Goal: Task Accomplishment & Management: Manage account settings

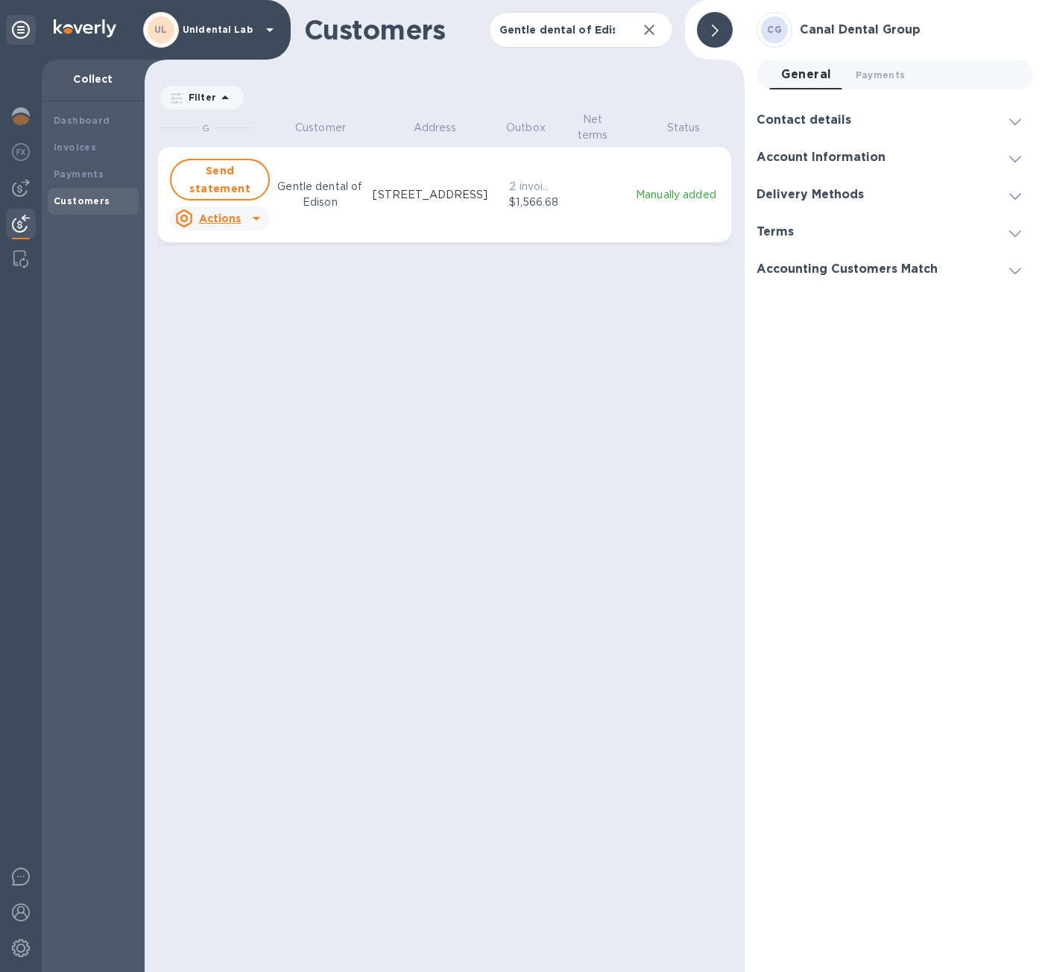
scroll to position [849, 595]
click at [545, 33] on input "Gentle dental of Edison" at bounding box center [557, 30] width 137 height 37
paste input "Laser Dentistry"
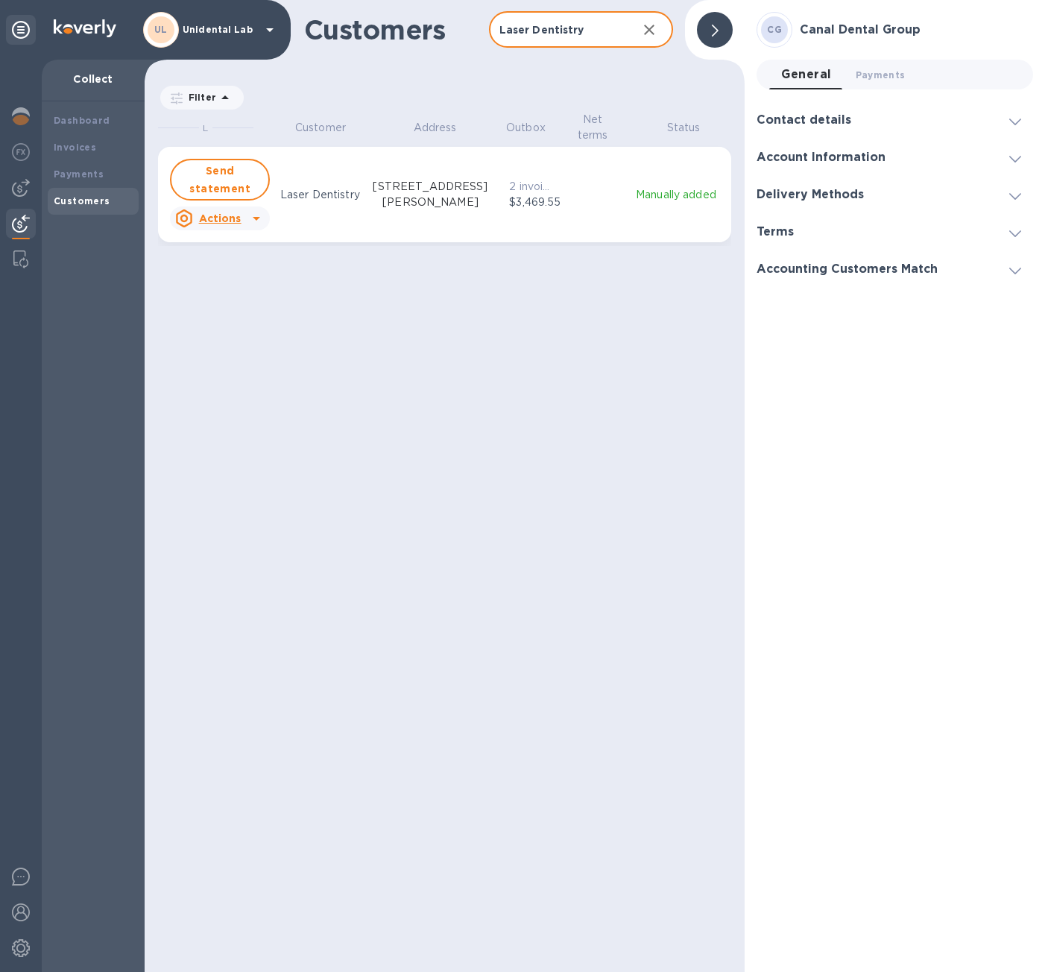
click at [256, 217] on icon "grid" at bounding box center [256, 219] width 7 height 4
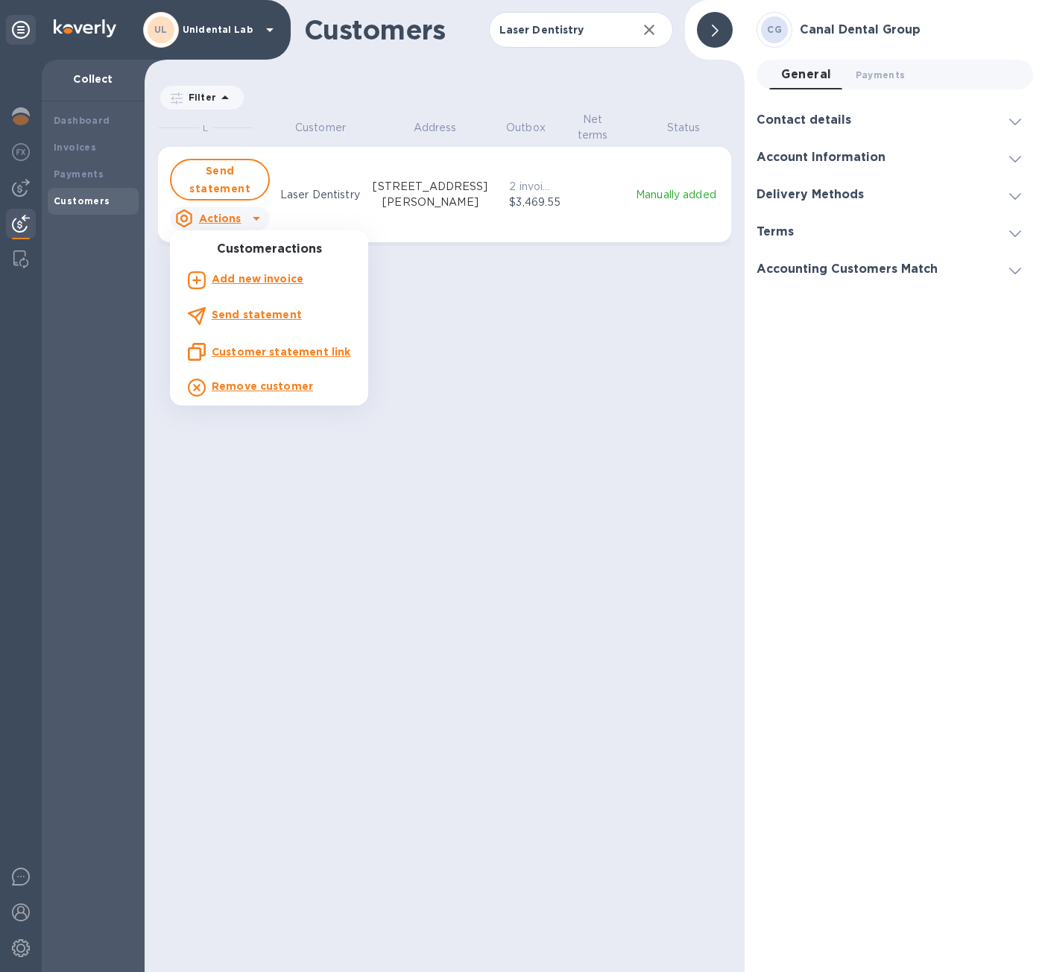
click at [265, 350] on u "Customer statement link" at bounding box center [281, 352] width 139 height 12
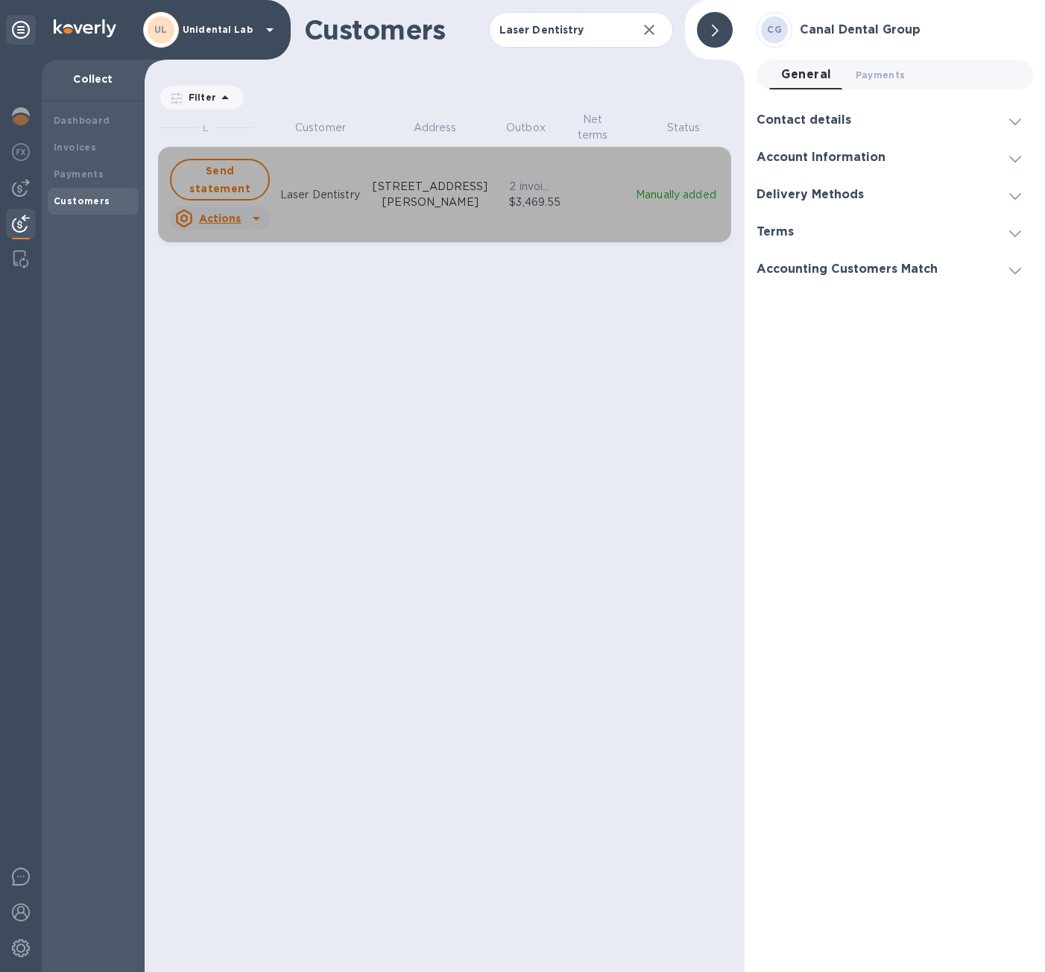
click at [239, 212] on u "Actions" at bounding box center [220, 218] width 42 height 12
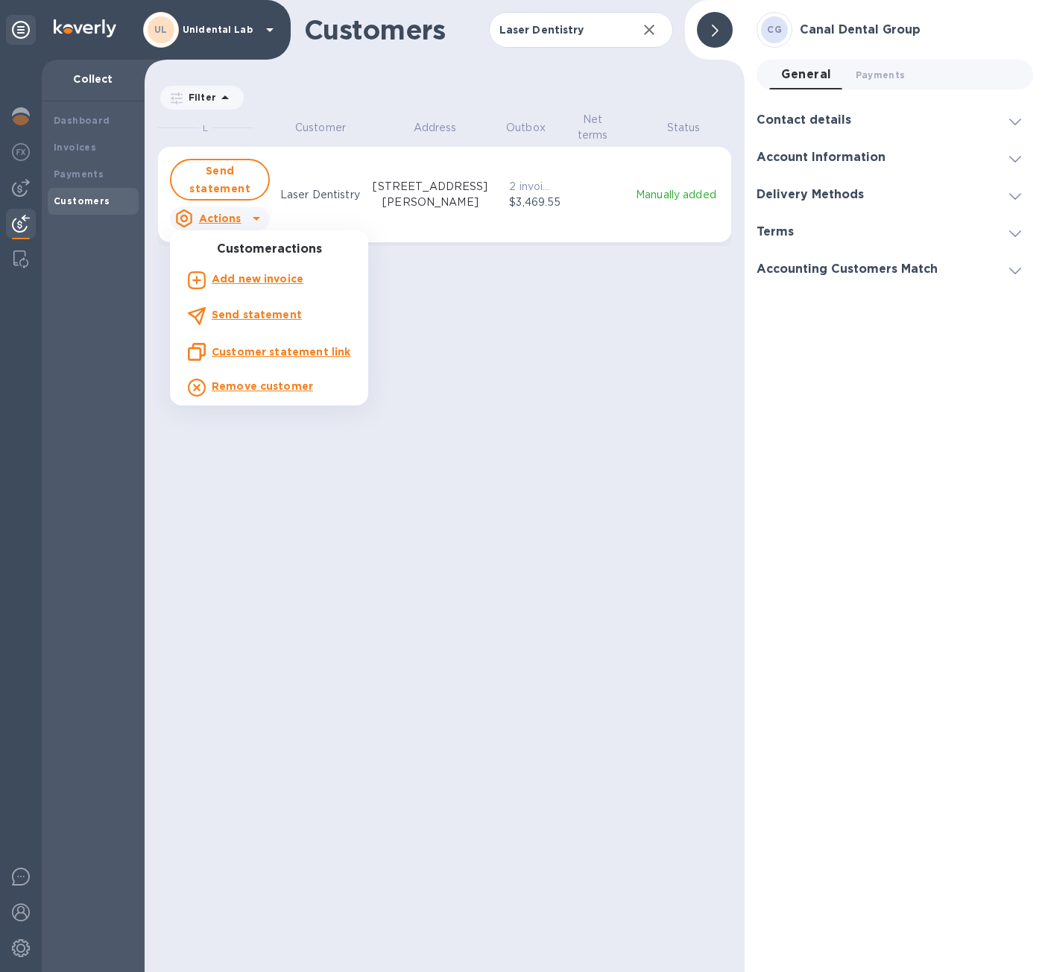
click at [264, 353] on u "Customer statement link" at bounding box center [281, 352] width 139 height 12
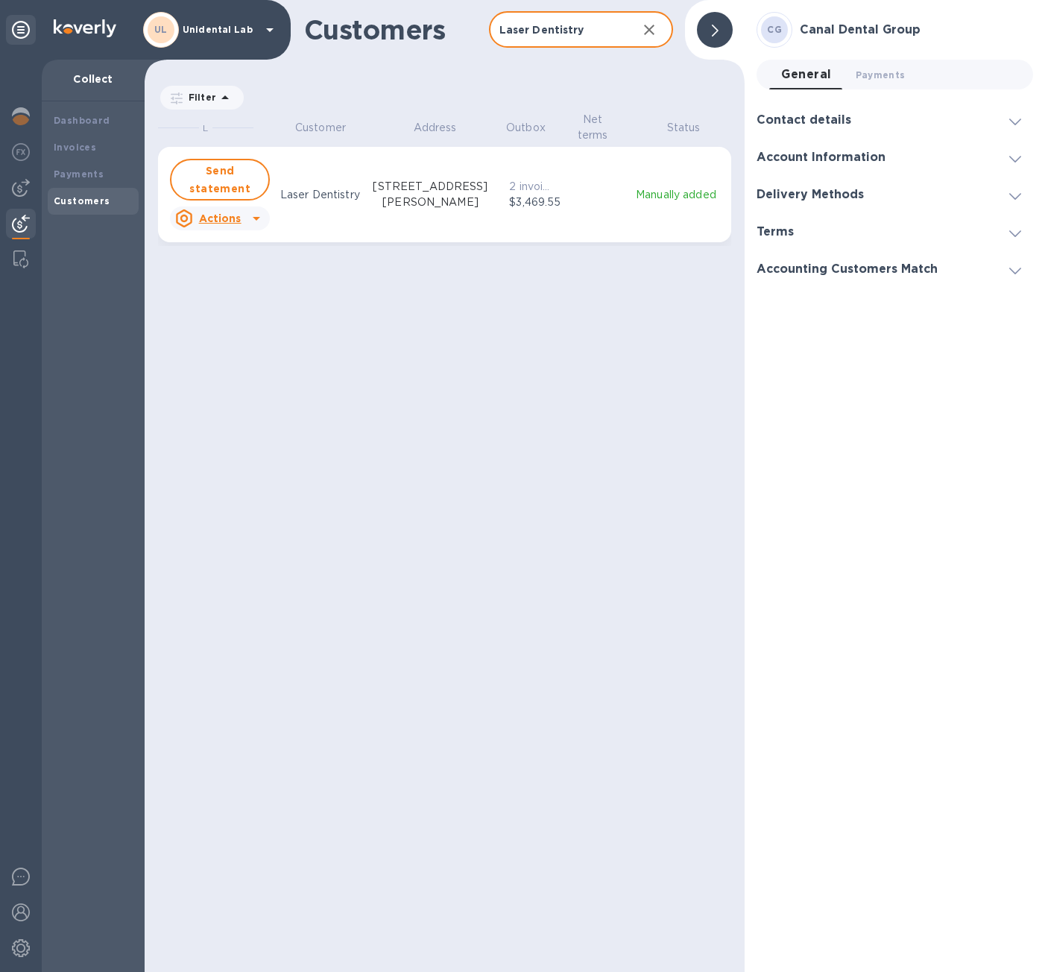
click at [561, 21] on input "Laser Dentistry" at bounding box center [557, 30] width 137 height 37
paste input "[PERSON_NAME] Dental"
type input "[PERSON_NAME] Dental"
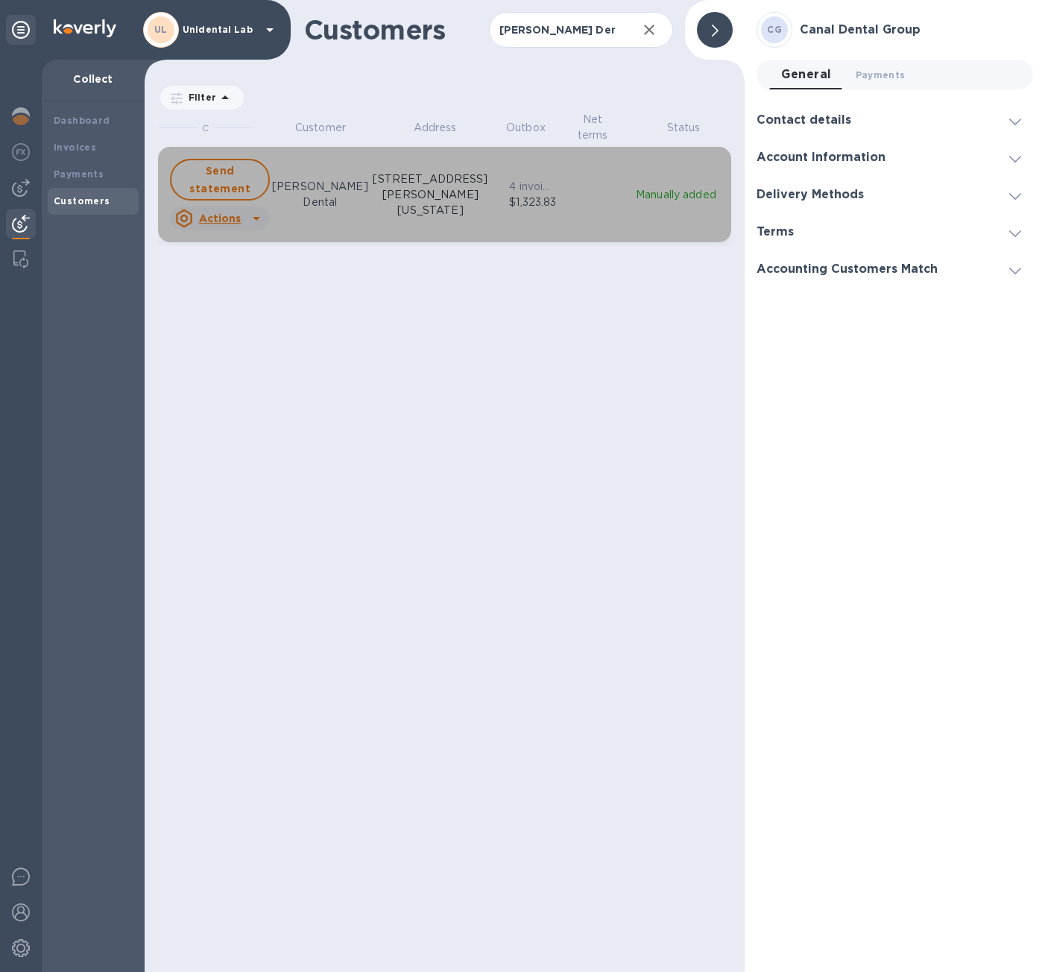
click at [499, 216] on div "Send statement Actions [PERSON_NAME] Dental [STREET_ADDRESS][PERSON_NAME][US_ST…" at bounding box center [444, 195] width 555 height 78
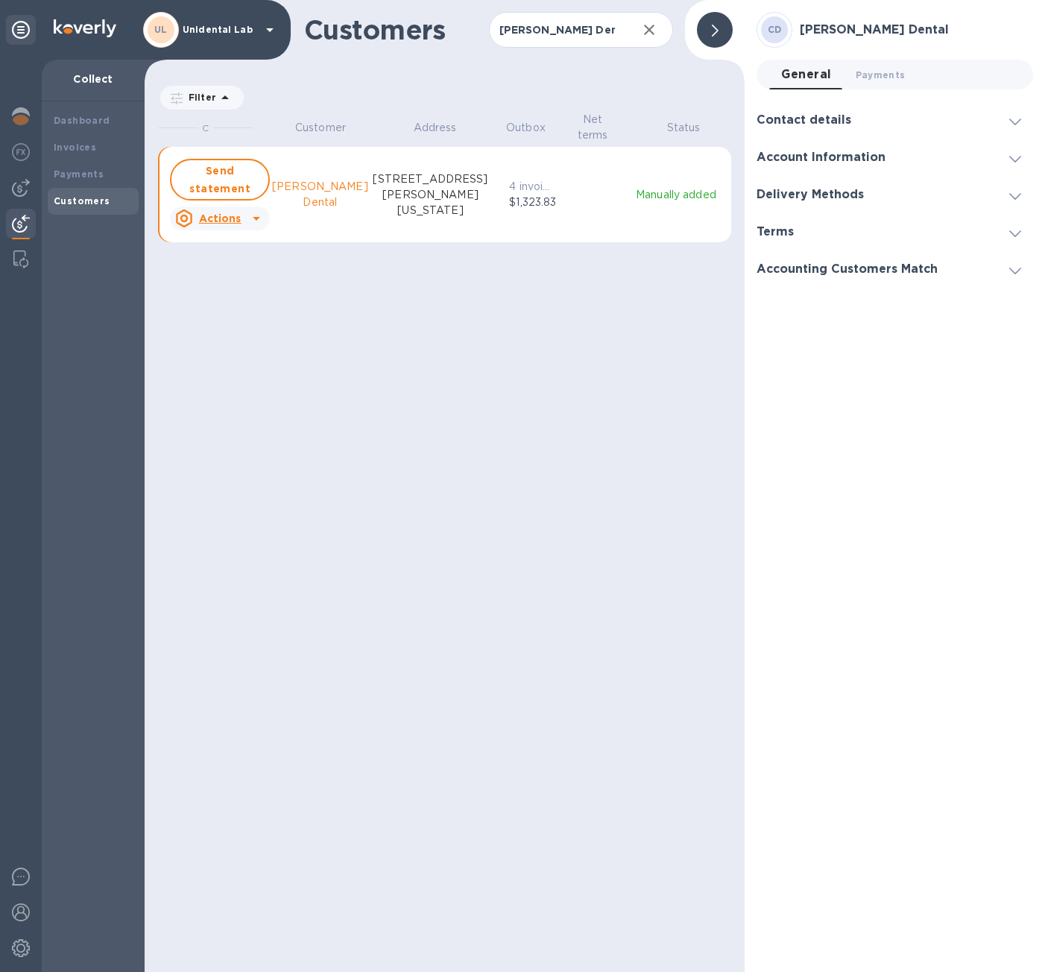
click at [259, 221] on icon "grid" at bounding box center [256, 218] width 18 height 18
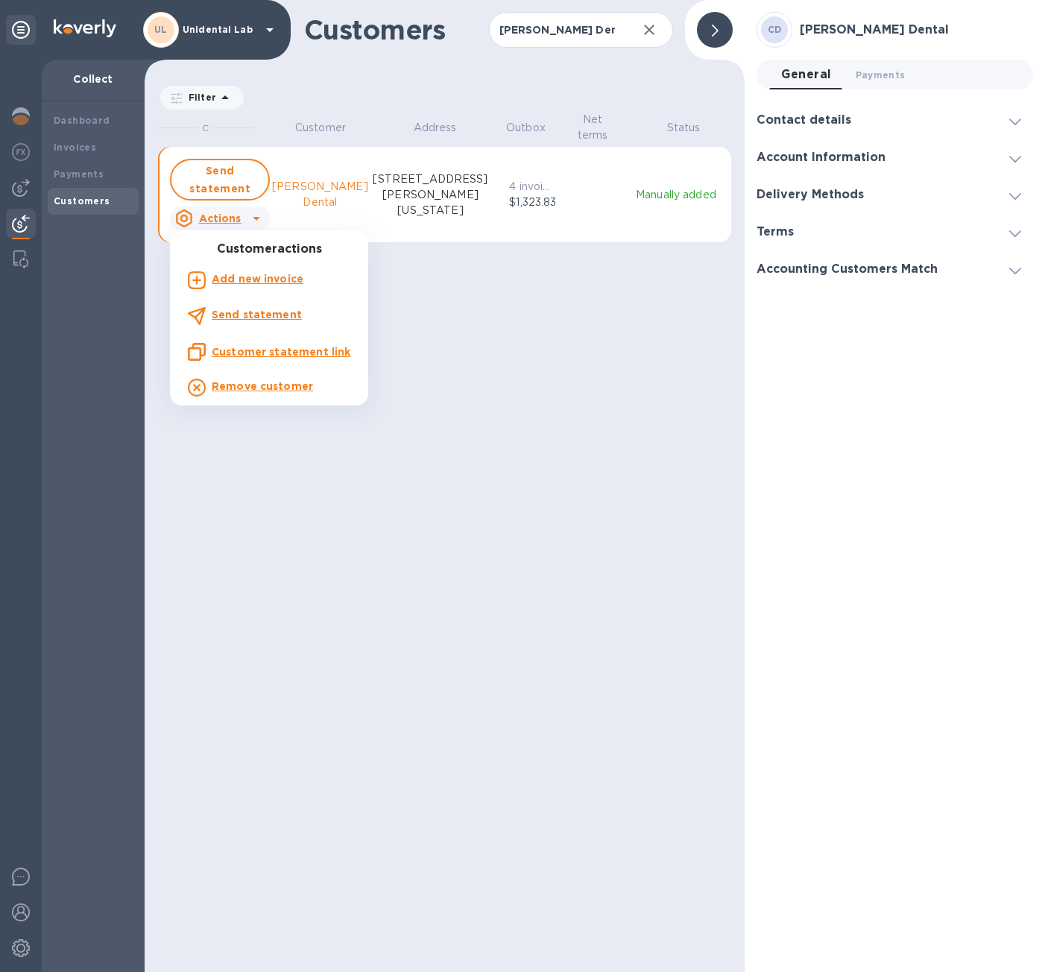
click at [277, 350] on u "Customer statement link" at bounding box center [281, 352] width 139 height 12
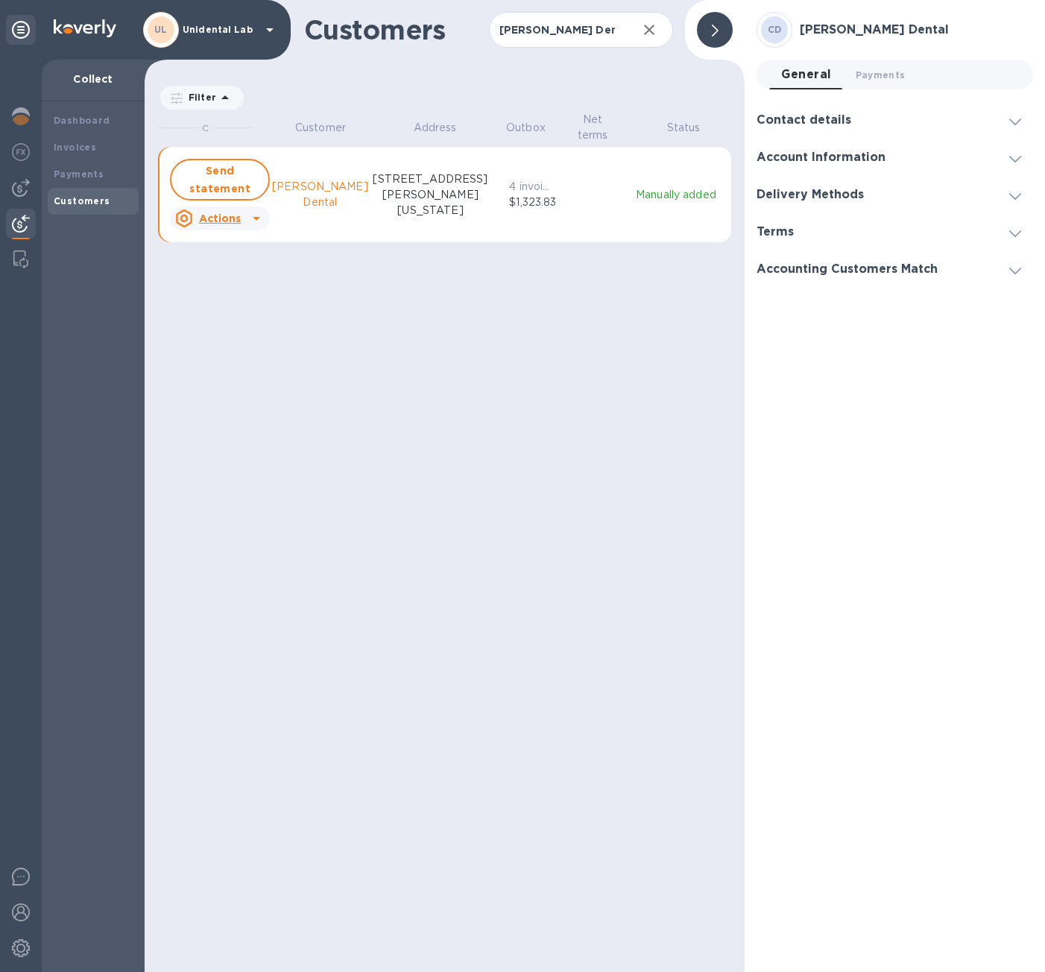
scroll to position [849, 595]
click at [616, 354] on div "C Customer Address Outbox Net terms Status Send statement Actions [PERSON_NAME]…" at bounding box center [451, 540] width 587 height 856
click at [241, 211] on p "Actions" at bounding box center [220, 218] width 42 height 15
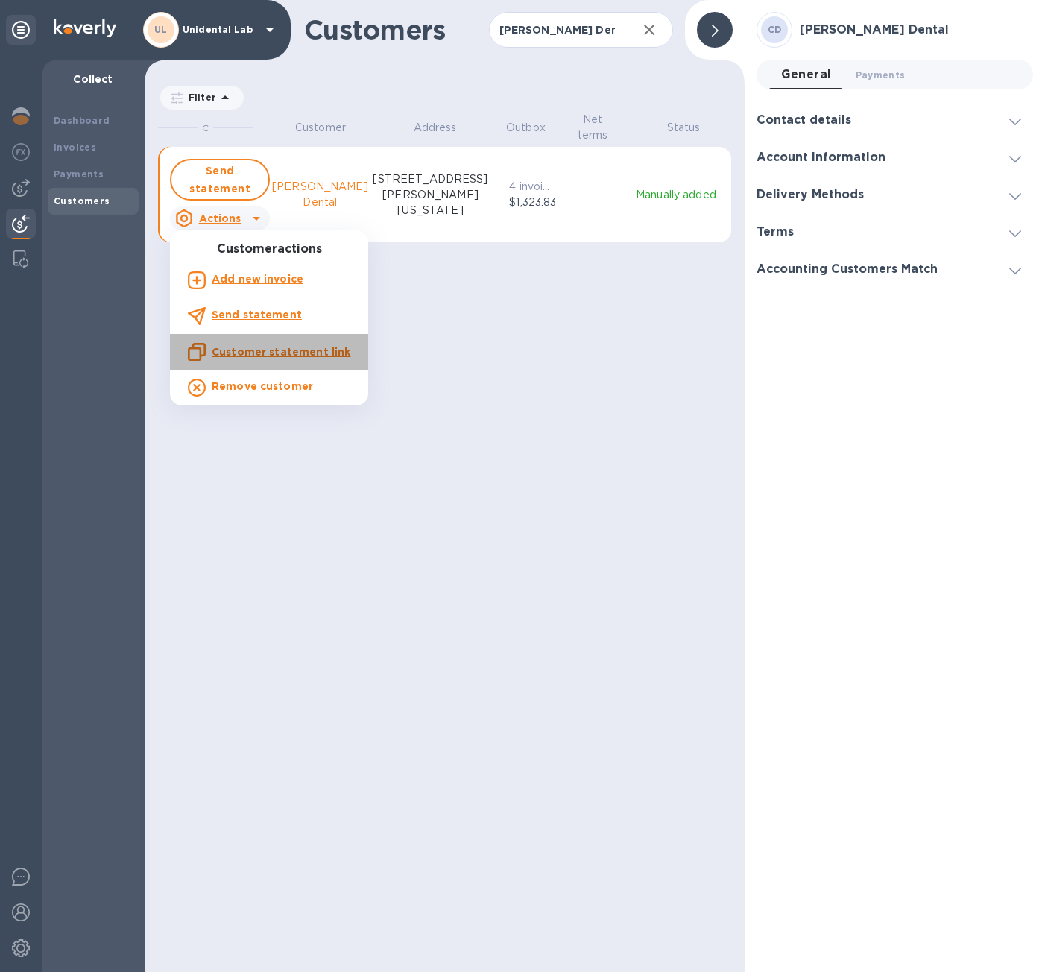
click at [277, 349] on u "Customer statement link" at bounding box center [281, 352] width 139 height 12
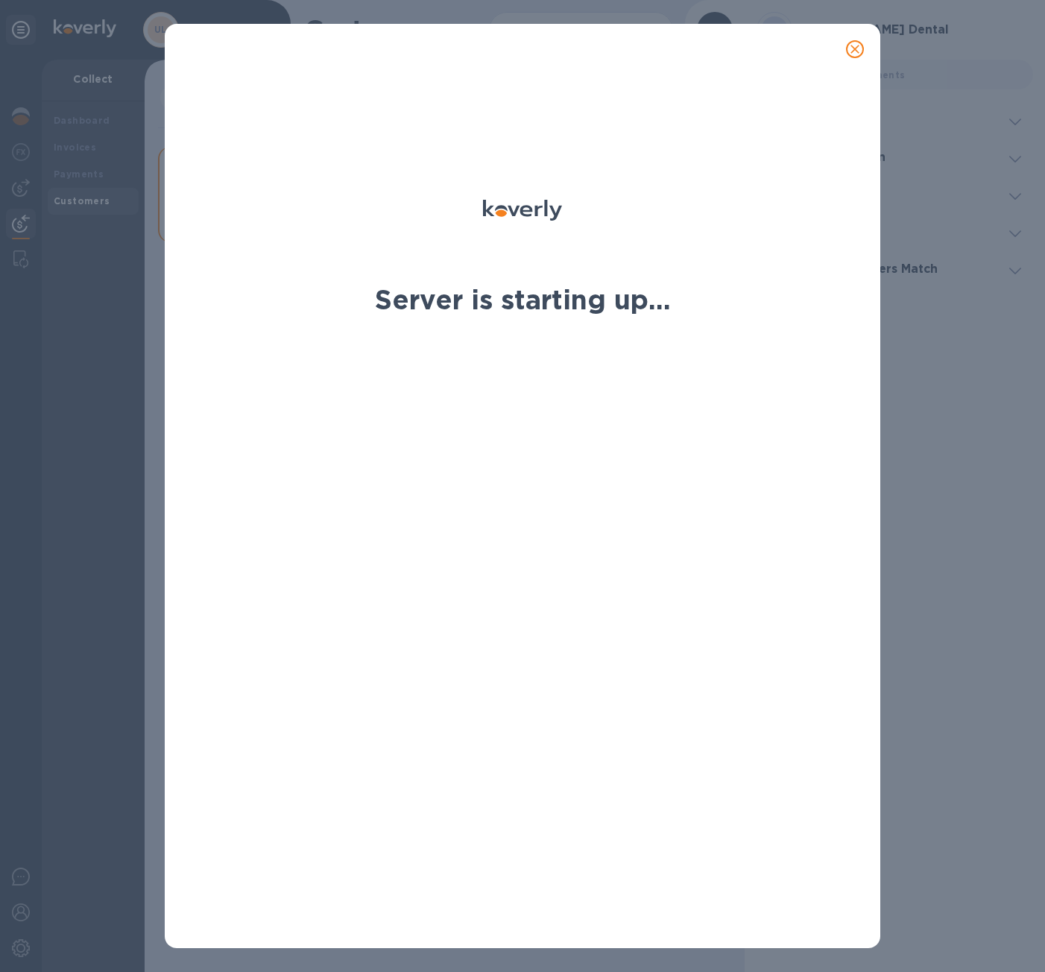
scroll to position [12, 7]
click at [850, 53] on icon "close" at bounding box center [854, 49] width 15 height 15
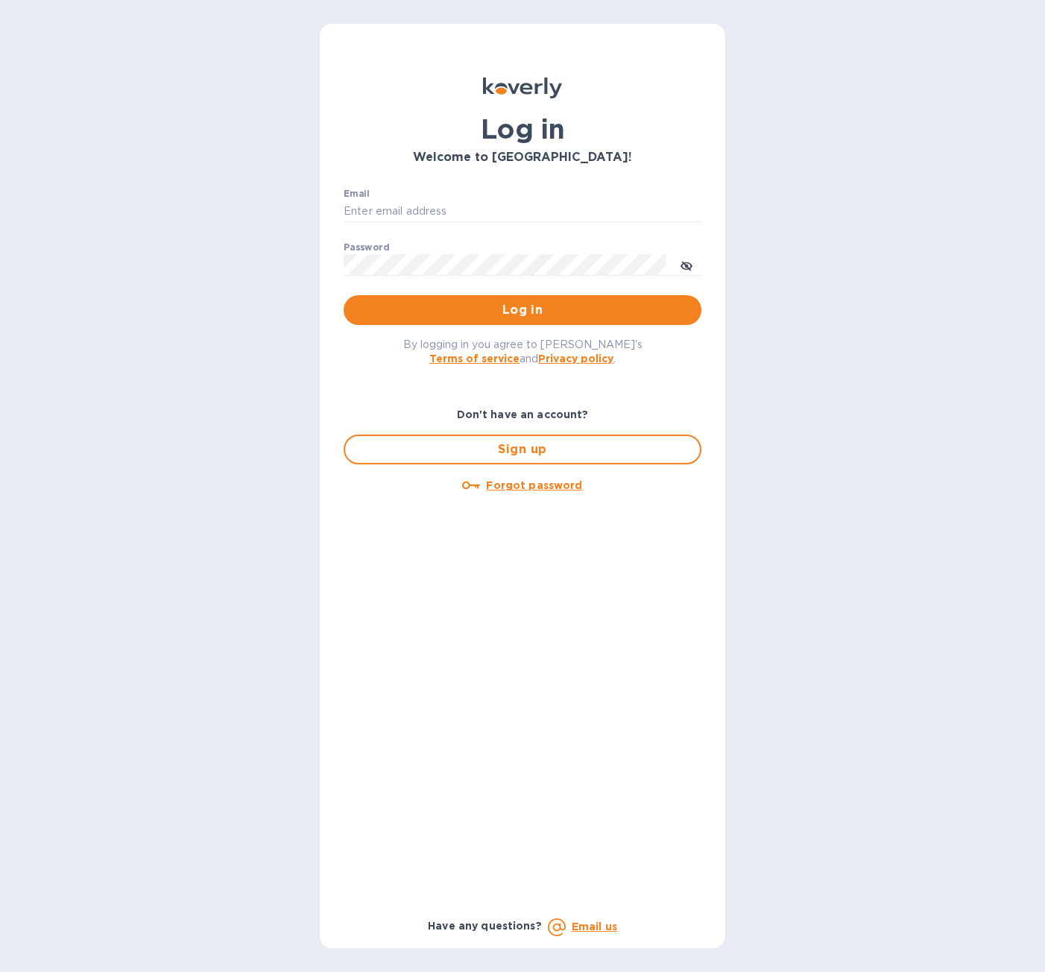
type input "[EMAIL_ADDRESS][DOMAIN_NAME]"
click at [564, 315] on span "Log in" at bounding box center [523, 310] width 334 height 18
